Goal: Information Seeking & Learning: Learn about a topic

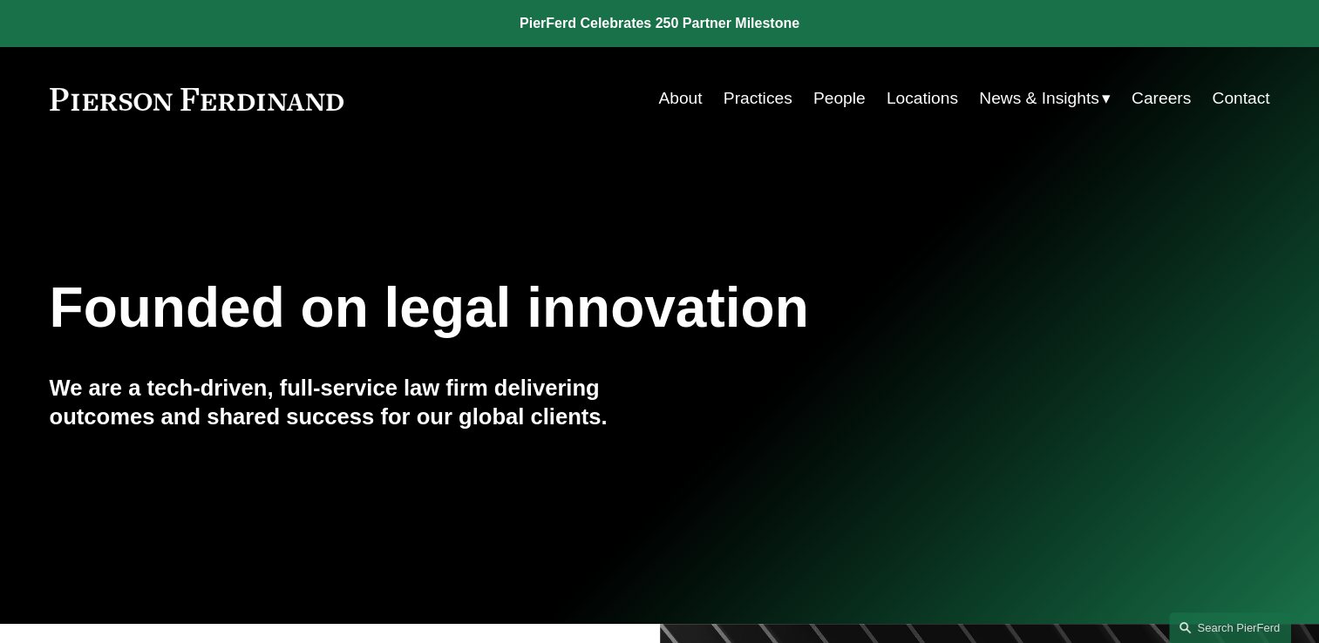
click at [732, 96] on link "Practices" at bounding box center [758, 98] width 69 height 33
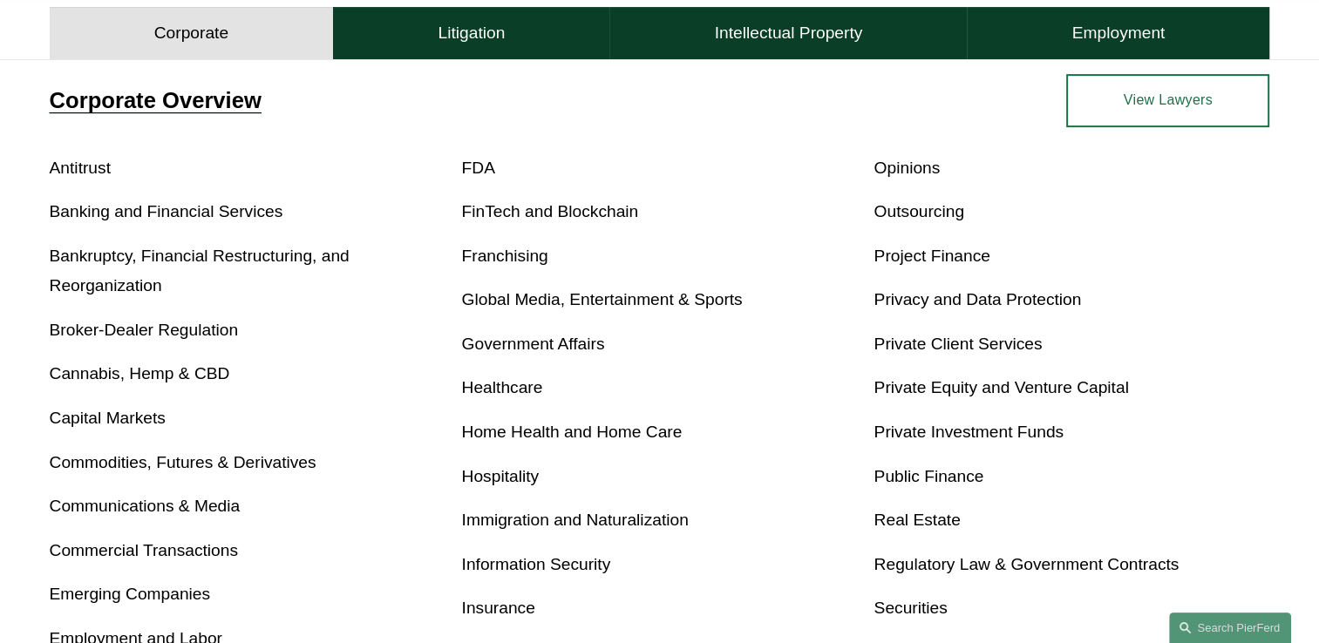
scroll to position [628, 0]
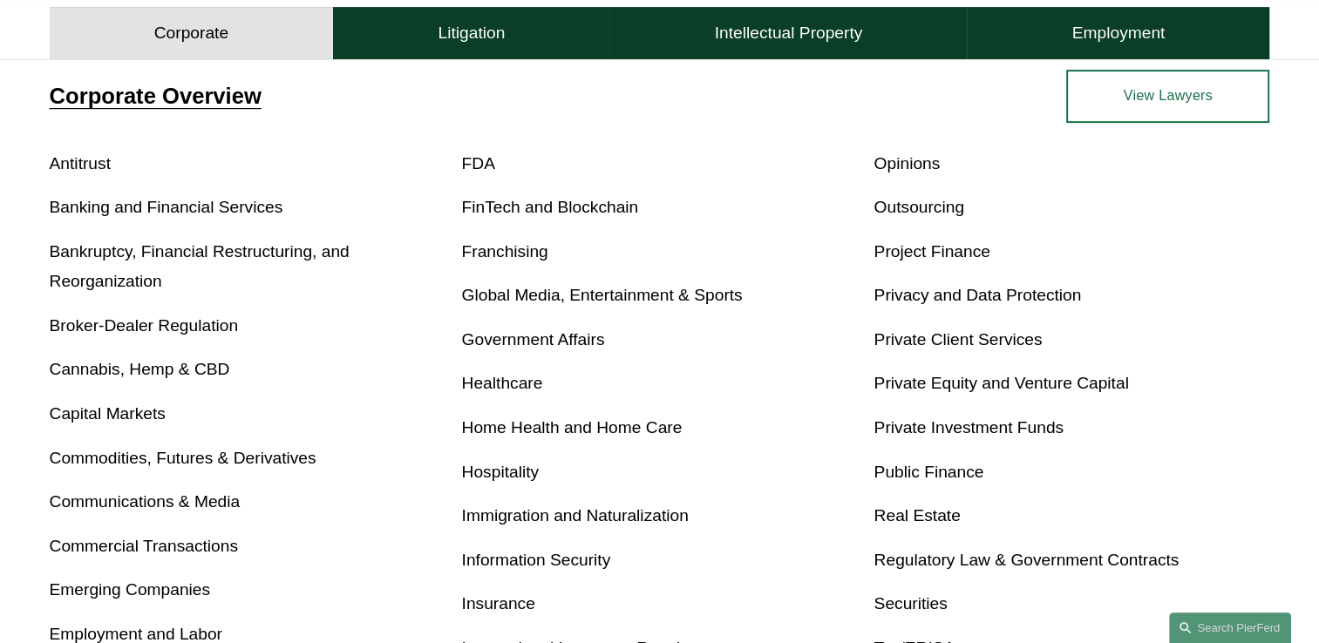
click at [906, 521] on link "Real Estate" at bounding box center [917, 516] width 86 height 18
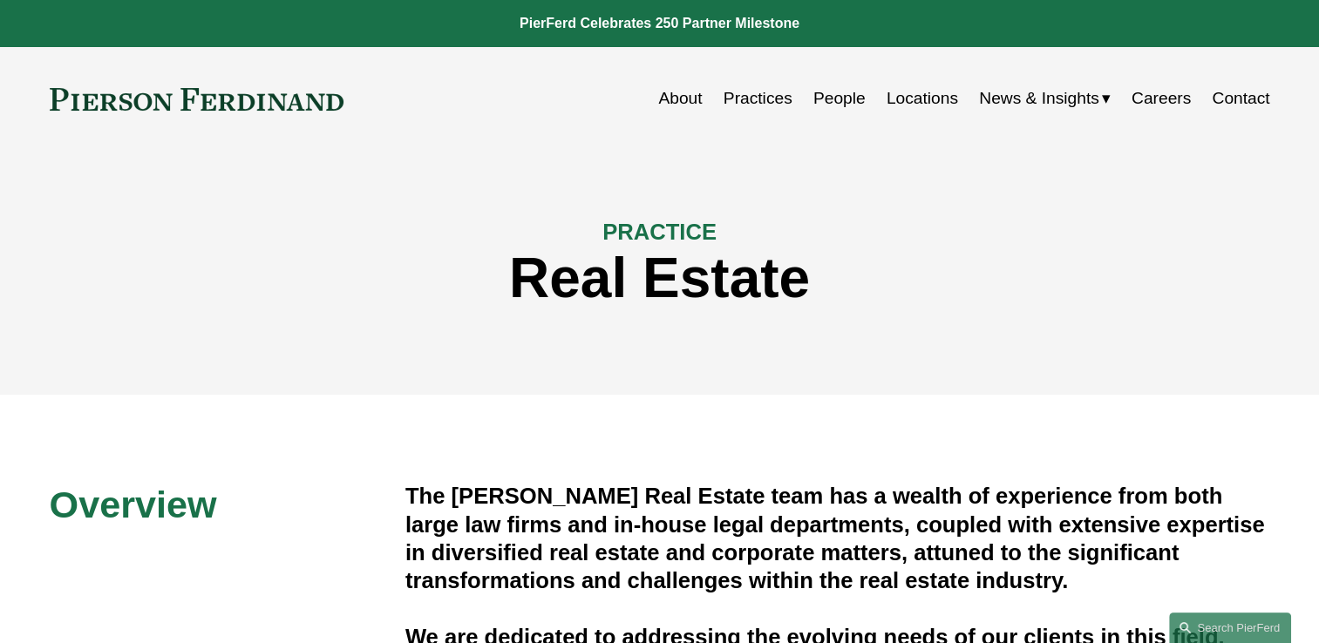
click at [818, 99] on link "People" at bounding box center [839, 98] width 52 height 33
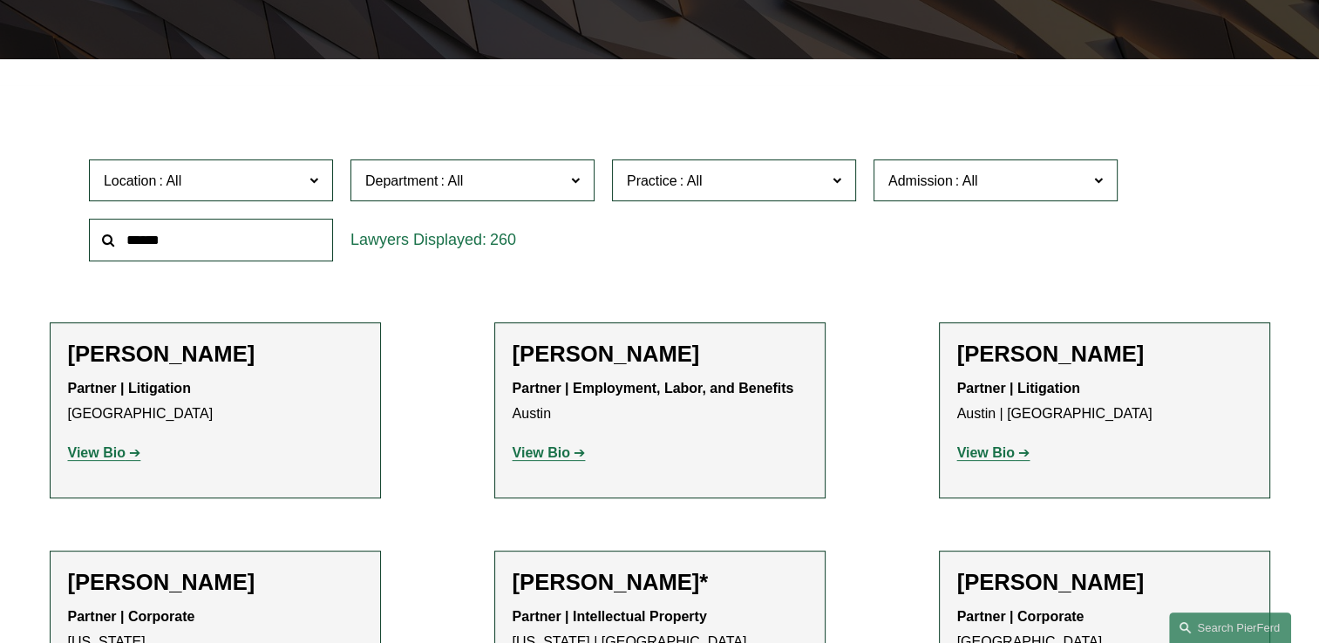
scroll to position [488, 0]
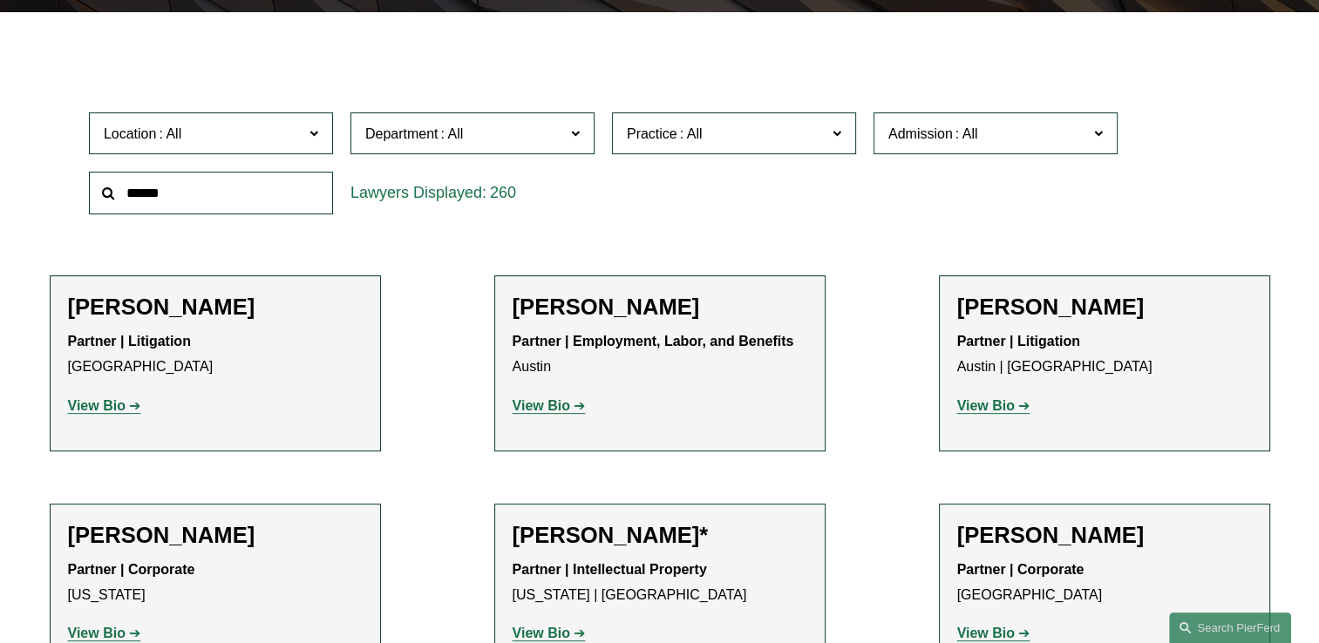
click at [835, 137] on span at bounding box center [837, 132] width 9 height 23
click at [0, 0] on link "All" at bounding box center [0, 0] width 0 height 0
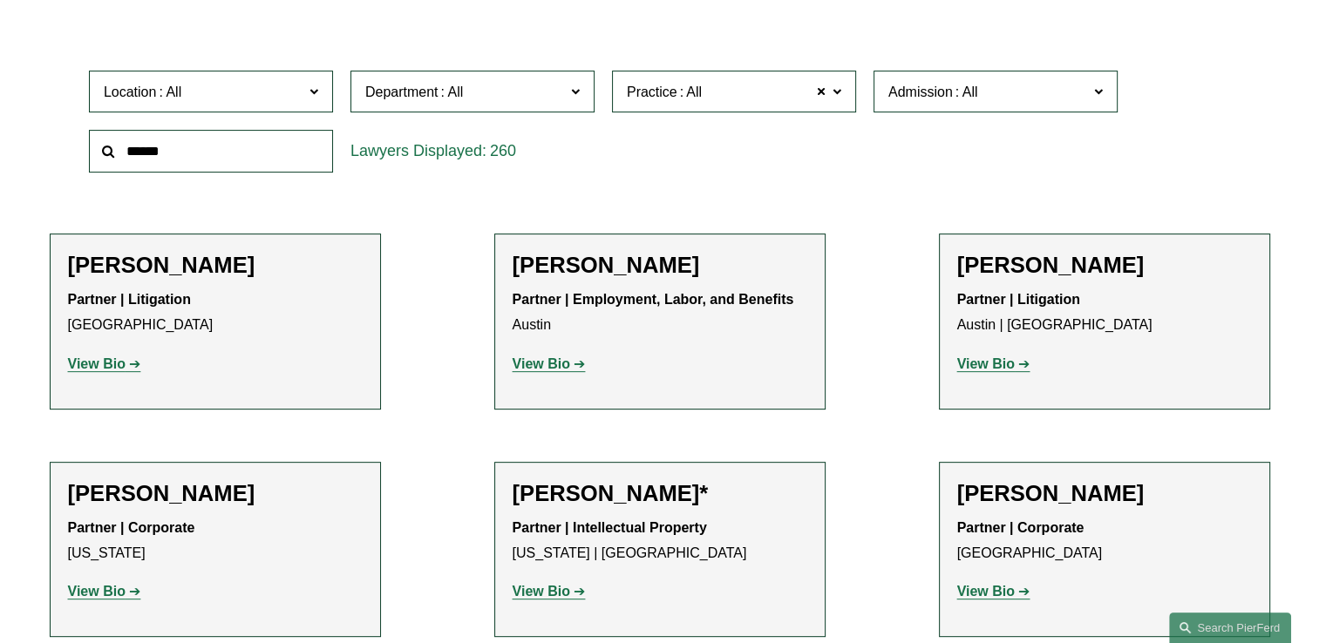
scroll to position [558, 0]
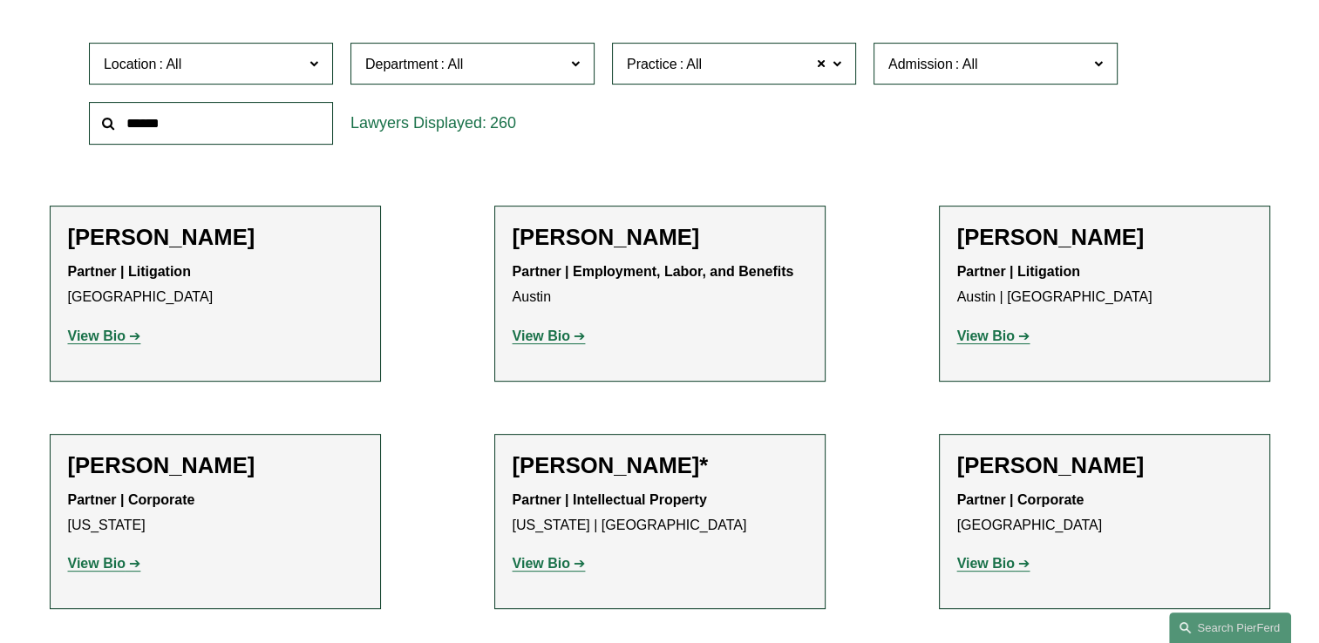
click at [717, 71] on span "Practice All" at bounding box center [727, 64] width 200 height 24
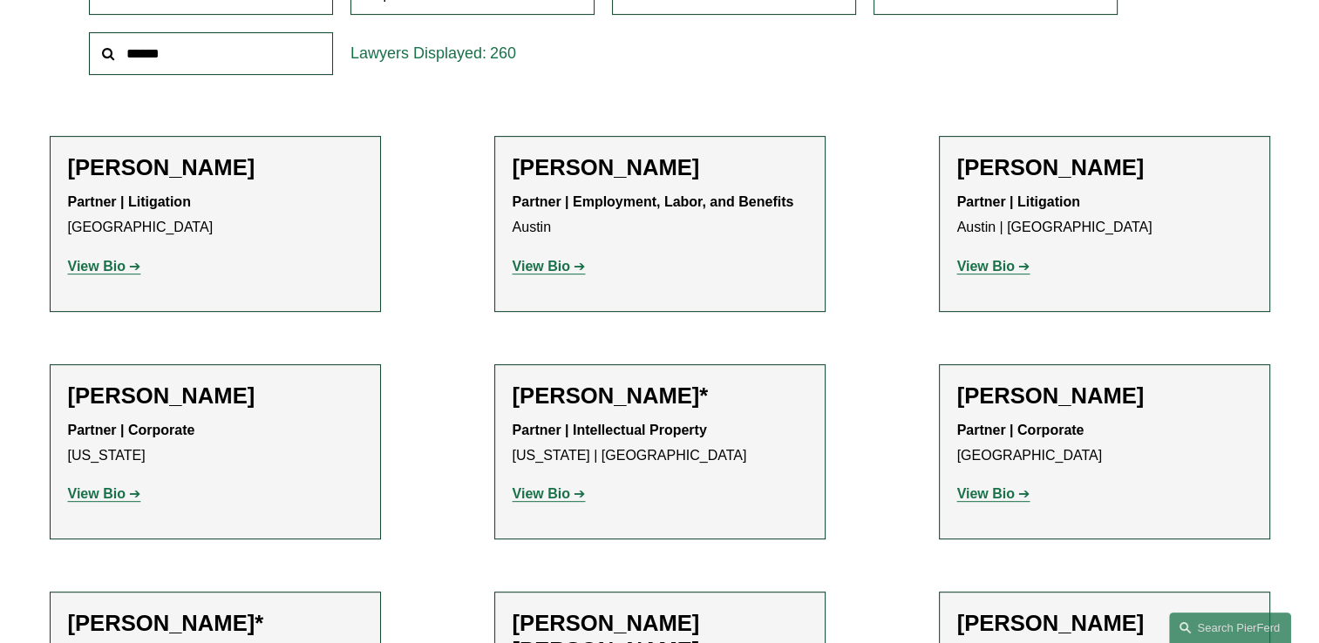
scroll to position [663, 0]
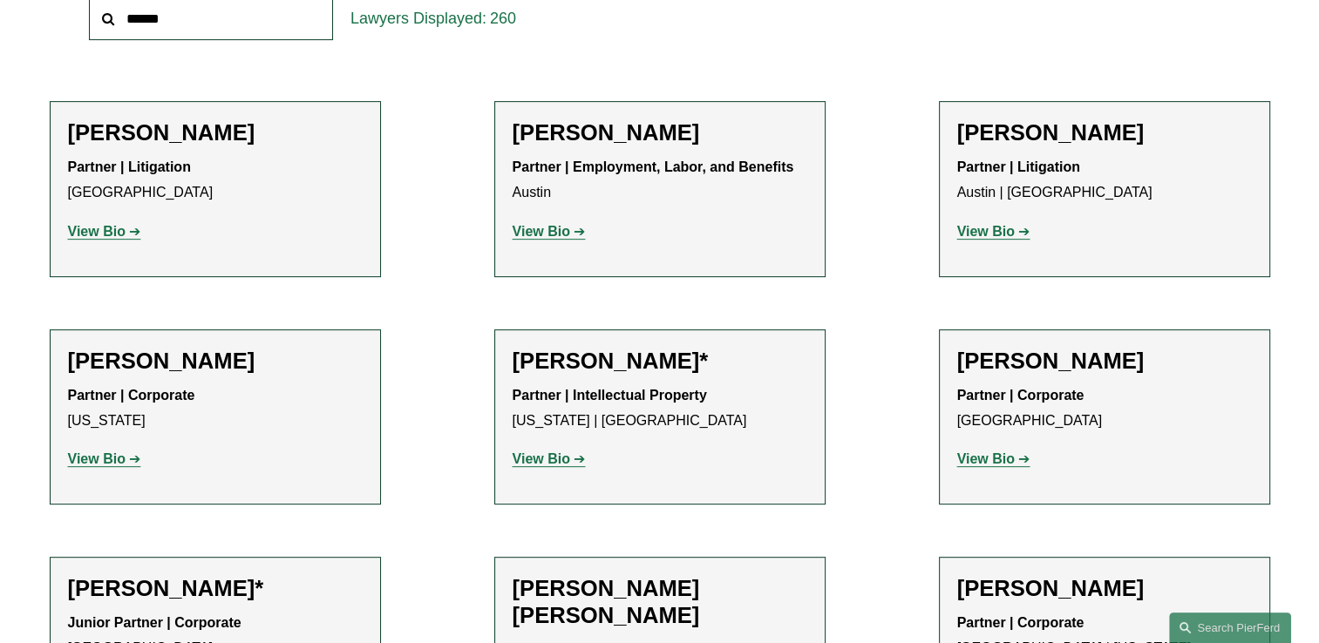
click at [0, 0] on link "Bankruptcy, Financial Restructuring, and Reorganization" at bounding box center [0, 0] width 0 height 0
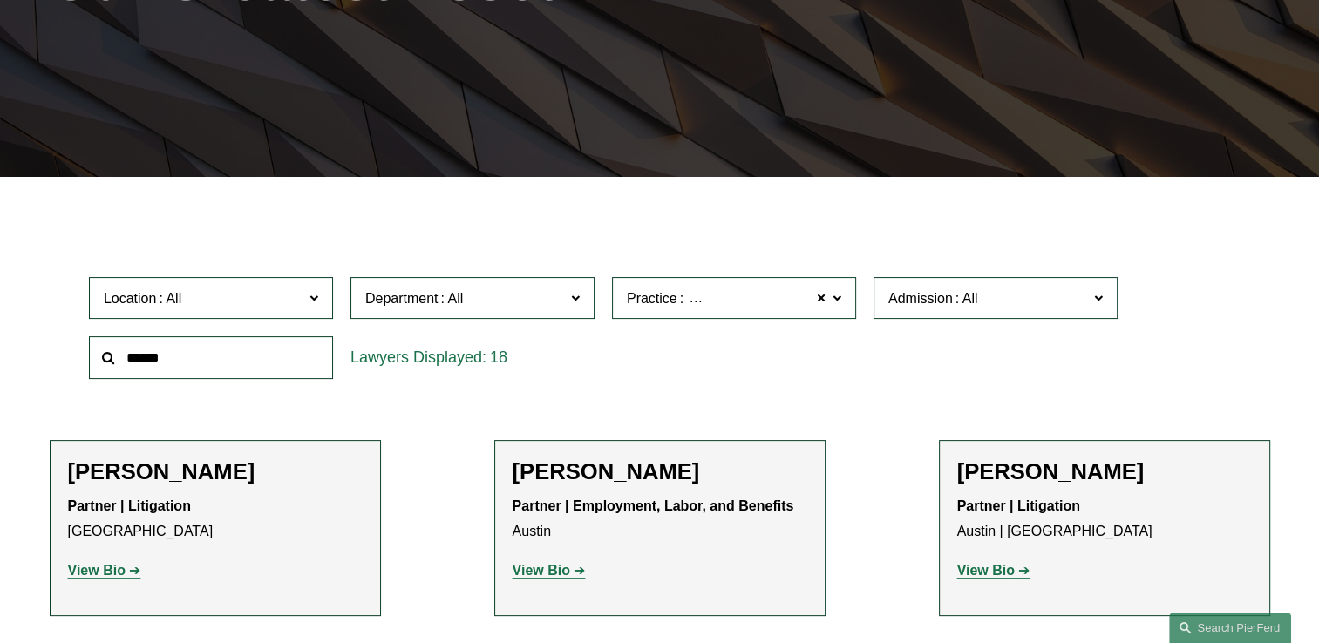
scroll to position [322, 0]
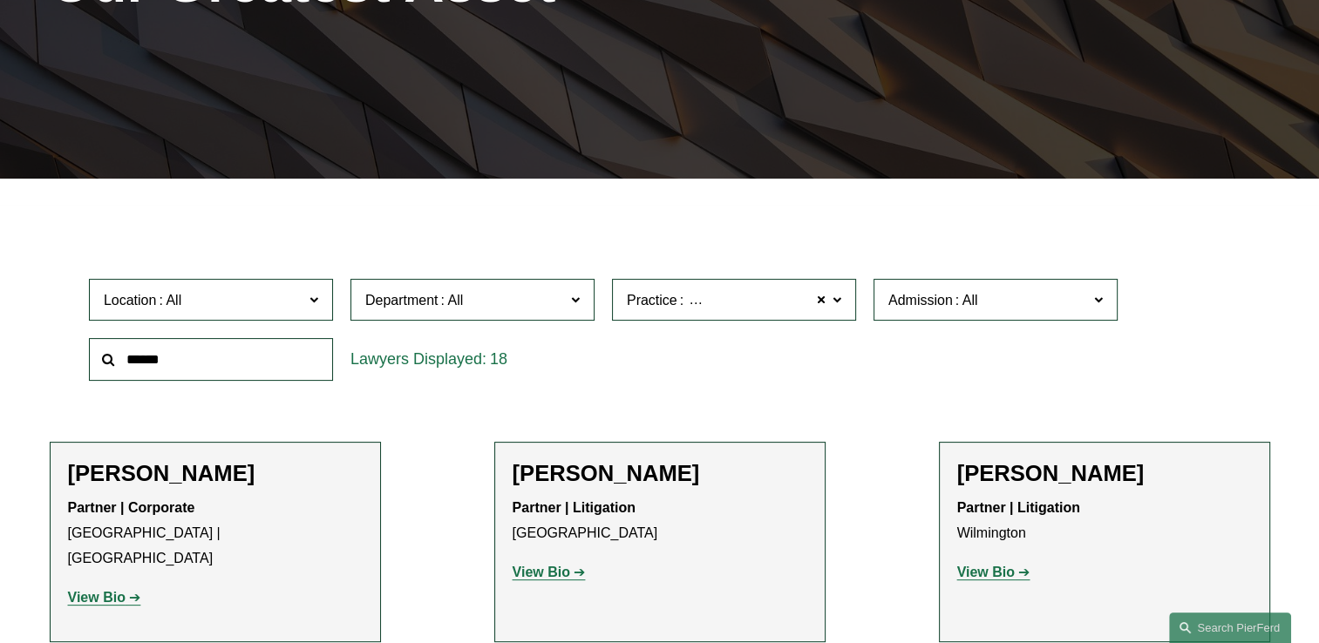
click at [840, 304] on span at bounding box center [837, 299] width 9 height 23
click at [0, 0] on link "Real Estate" at bounding box center [0, 0] width 0 height 0
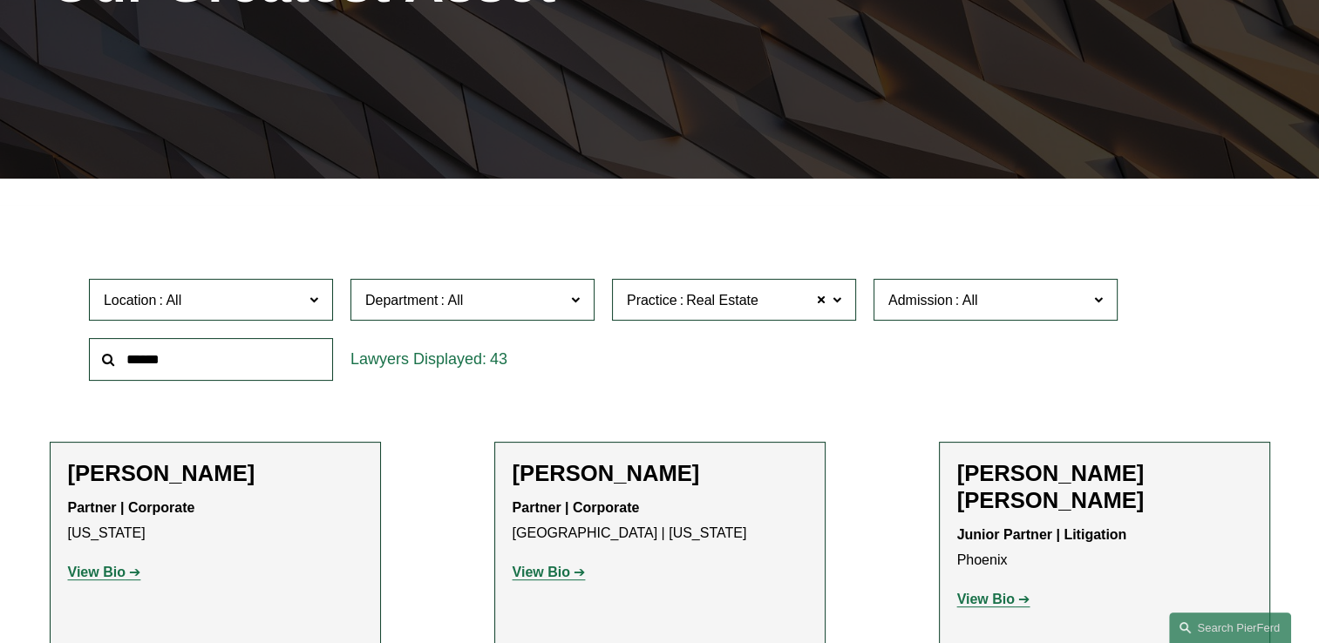
click at [701, 380] on div "Location All Atlanta Austin Boston Charlotte Chicago Cincinnati Cleveland Colum…" at bounding box center [659, 329] width 1159 height 119
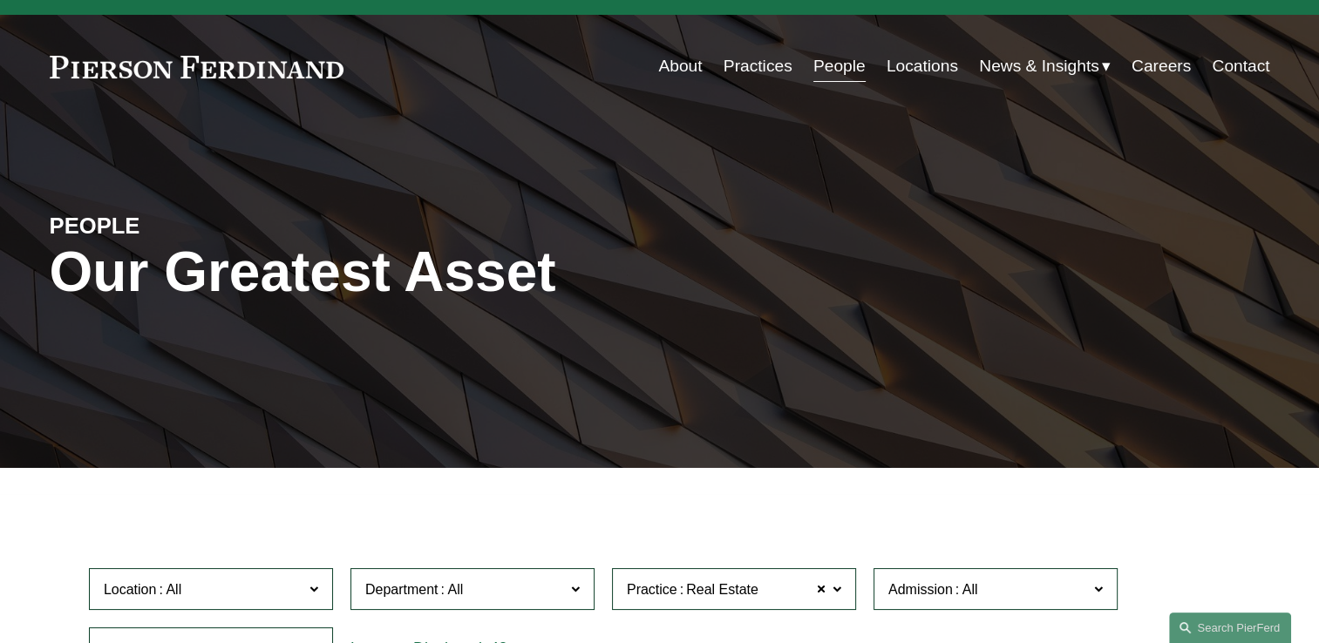
scroll to position [35, 0]
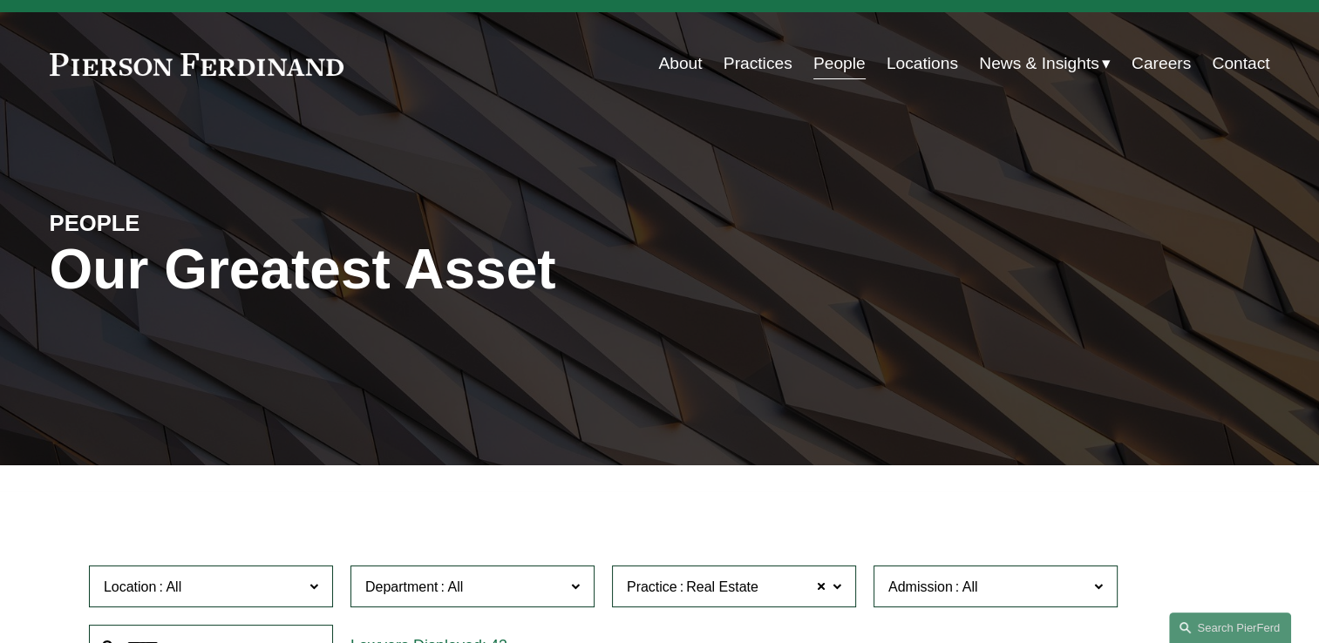
click at [745, 62] on link "Practices" at bounding box center [758, 63] width 69 height 33
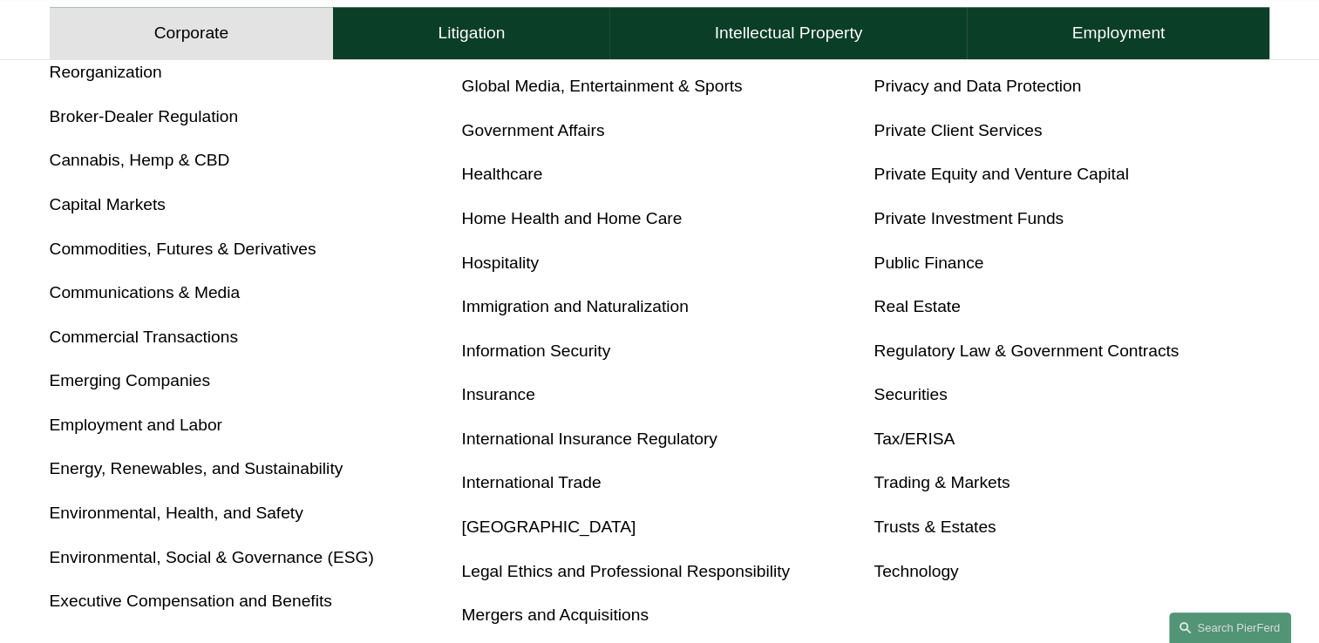
scroll to position [872, 0]
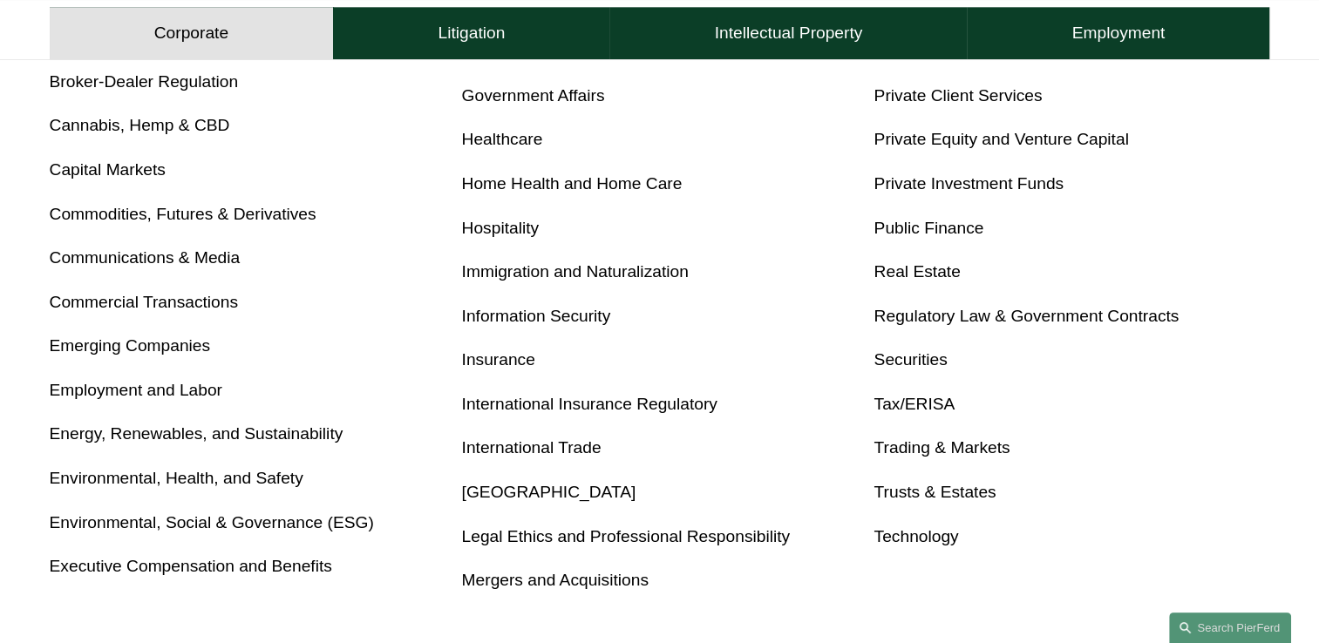
click at [882, 276] on link "Real Estate" at bounding box center [917, 271] width 86 height 18
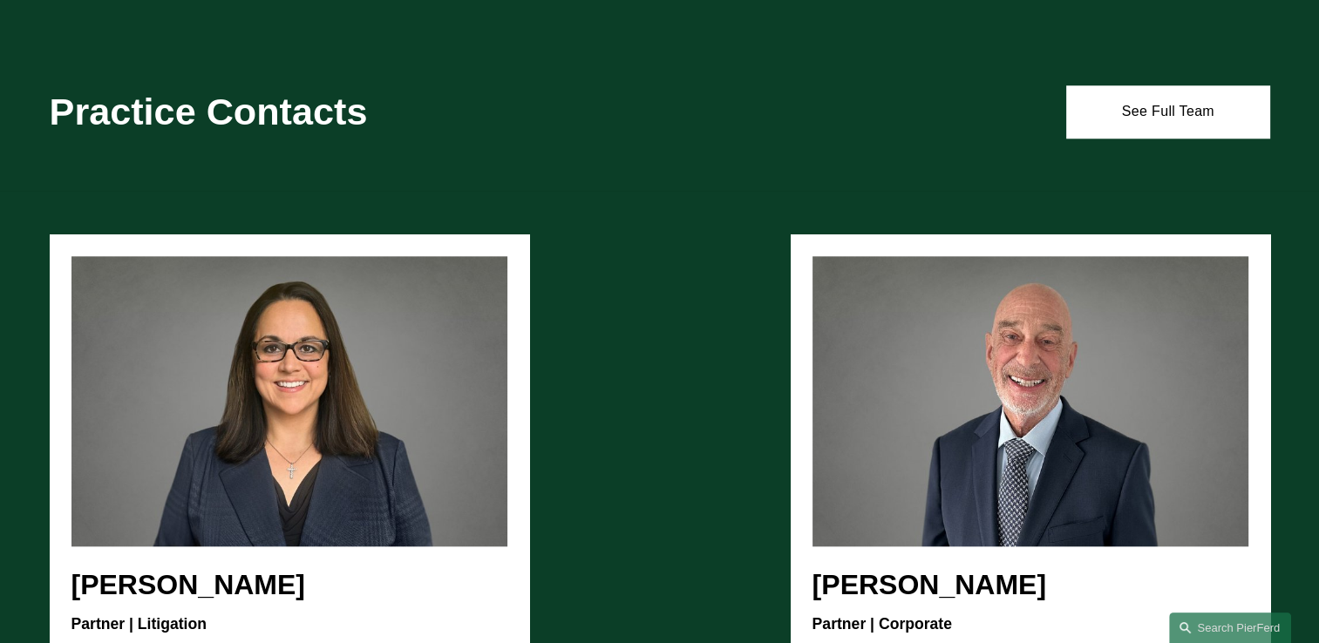
scroll to position [1883, 0]
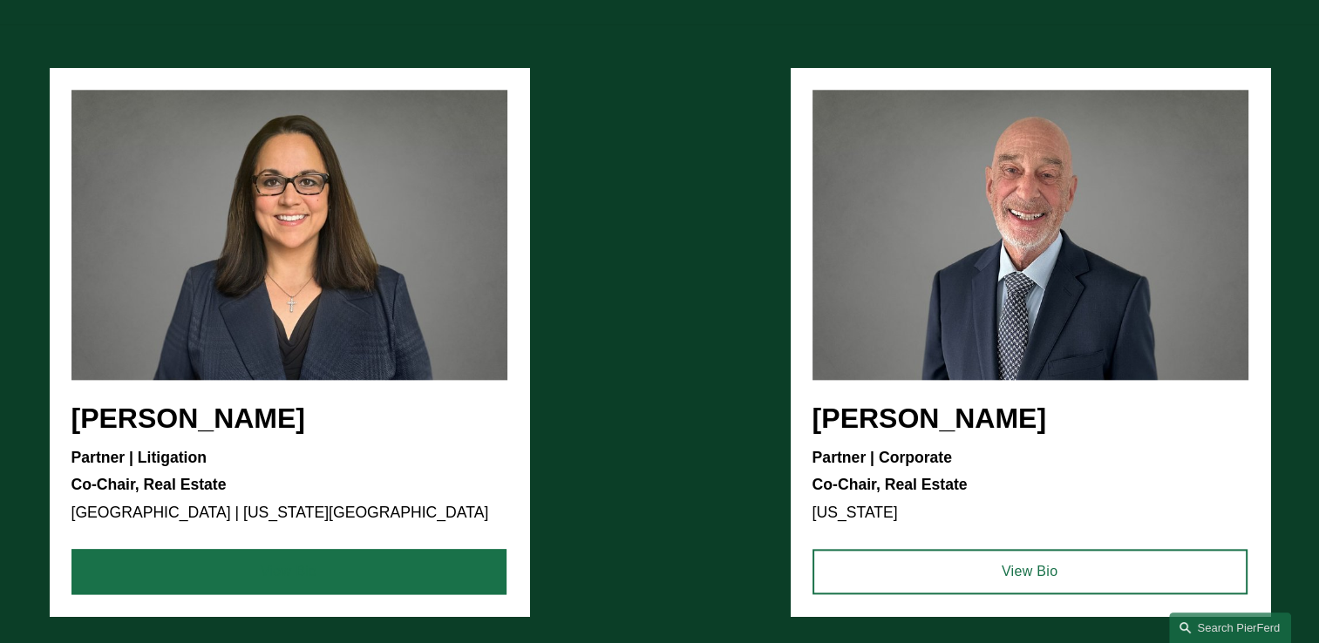
click at [304, 567] on link "View Bio" at bounding box center [288, 571] width 435 height 45
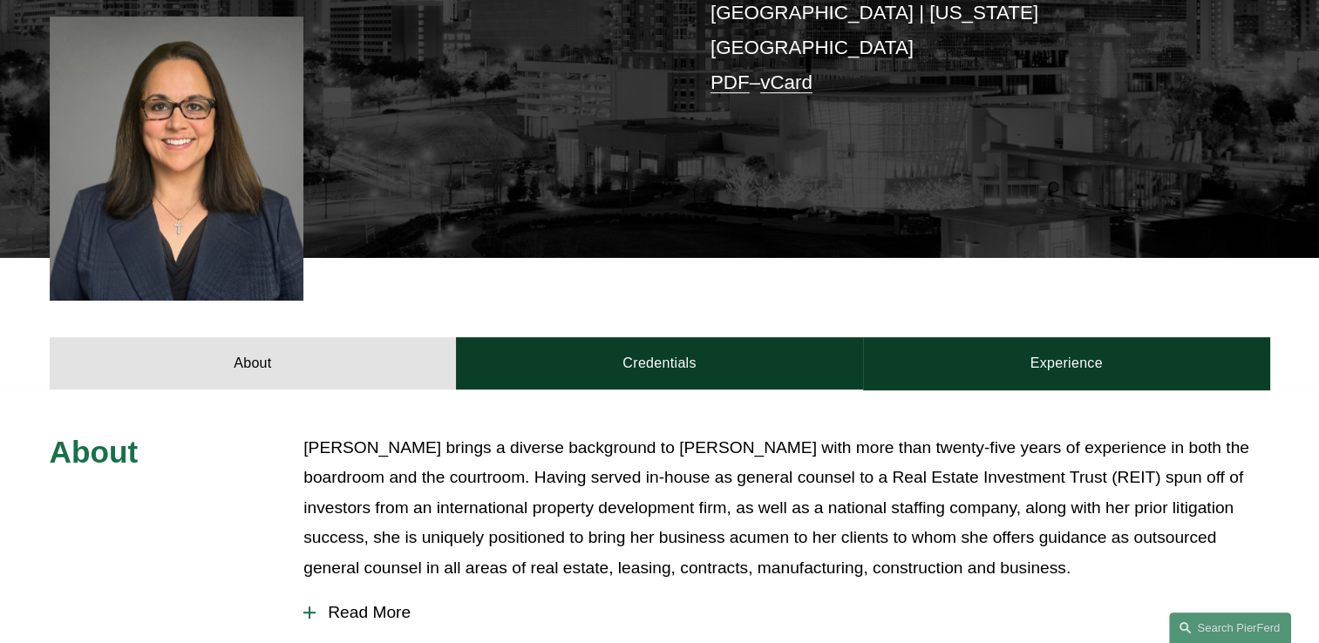
scroll to position [488, 0]
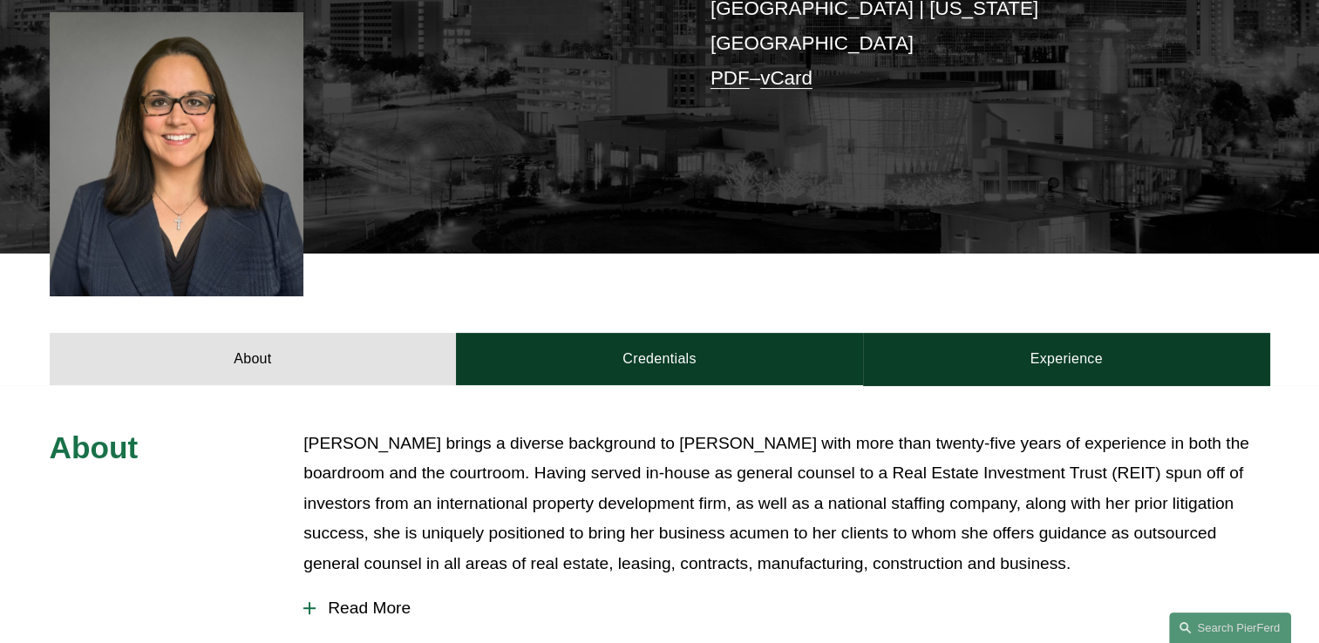
click at [466, 472] on p "[PERSON_NAME] brings a diverse background to [PERSON_NAME] with more than twent…" at bounding box center [786, 504] width 966 height 151
click at [391, 599] on span "Read More" at bounding box center [793, 608] width 954 height 19
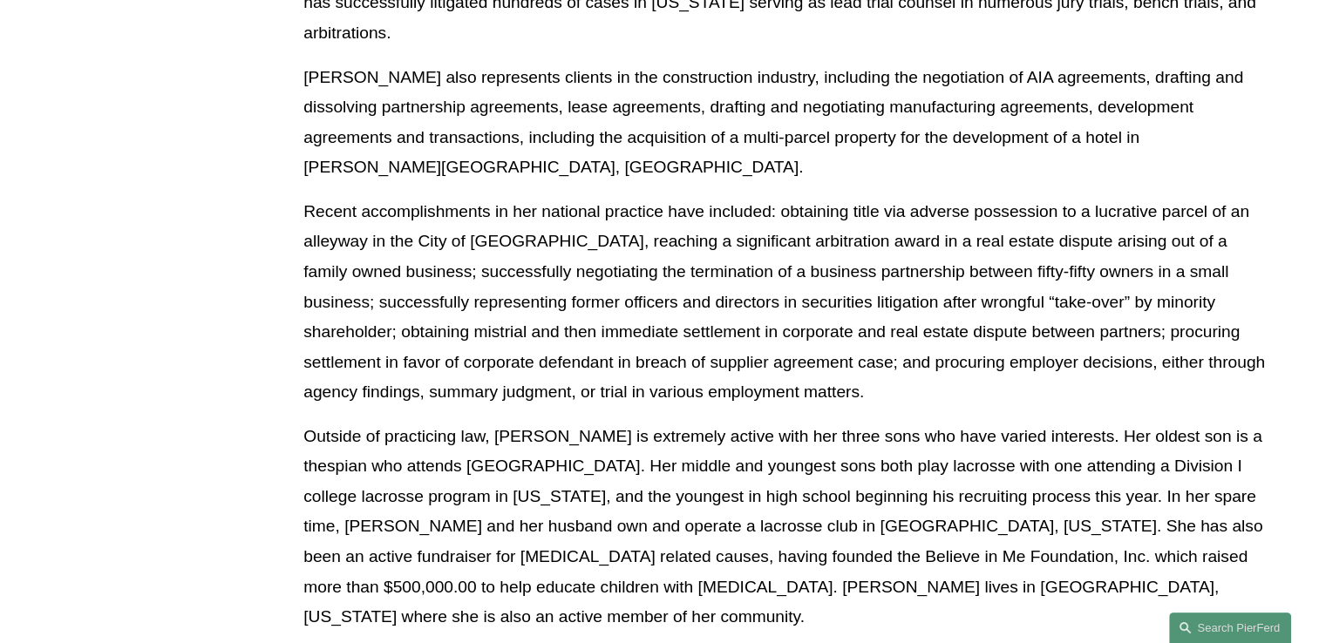
scroll to position [1290, 0]
